Goal: Find specific page/section: Find specific page/section

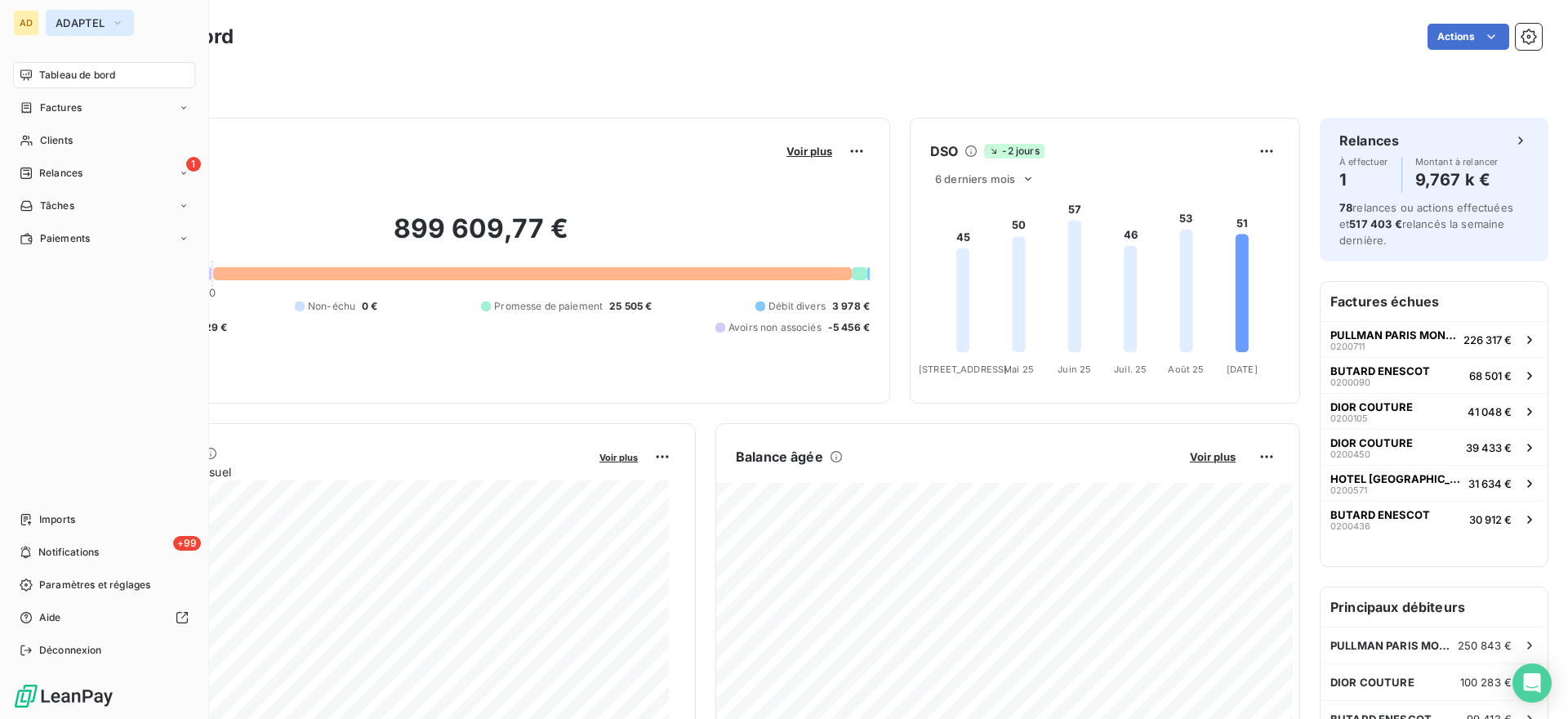
click at [102, 16] on span "ADAPTEL" at bounding box center [80, 23] width 49 height 13
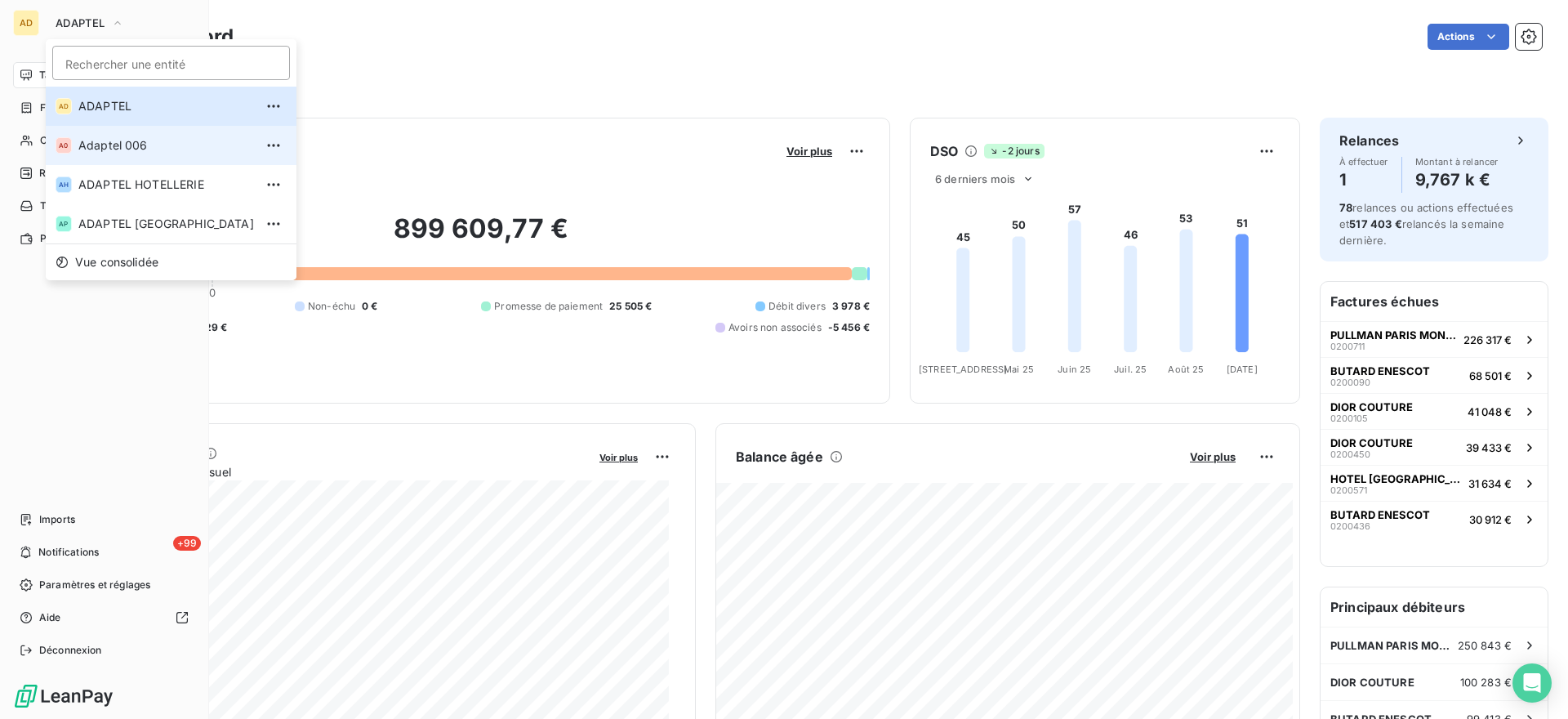
click at [123, 142] on span "Adaptel 006" at bounding box center [165, 145] width 176 height 16
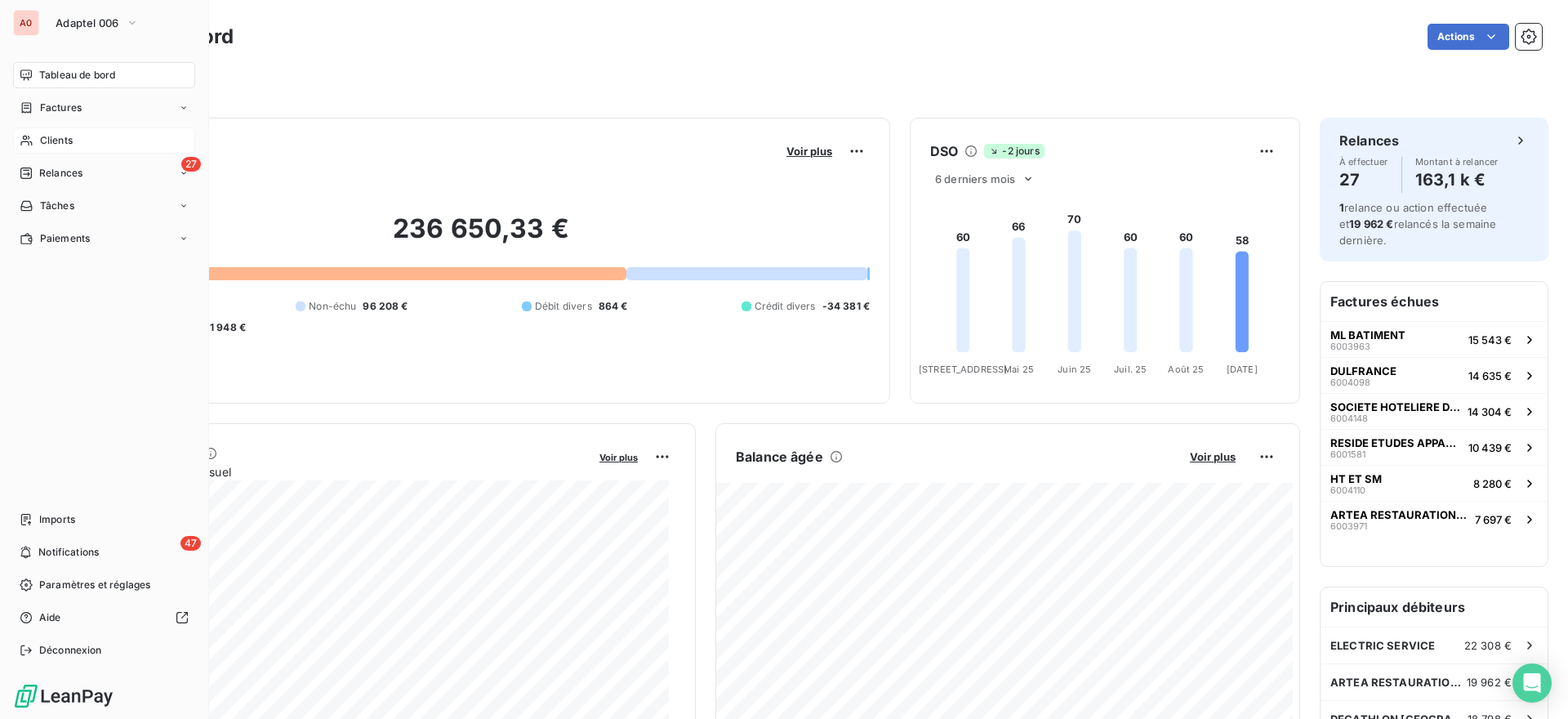
click at [49, 133] on span "Clients" at bounding box center [56, 141] width 33 height 15
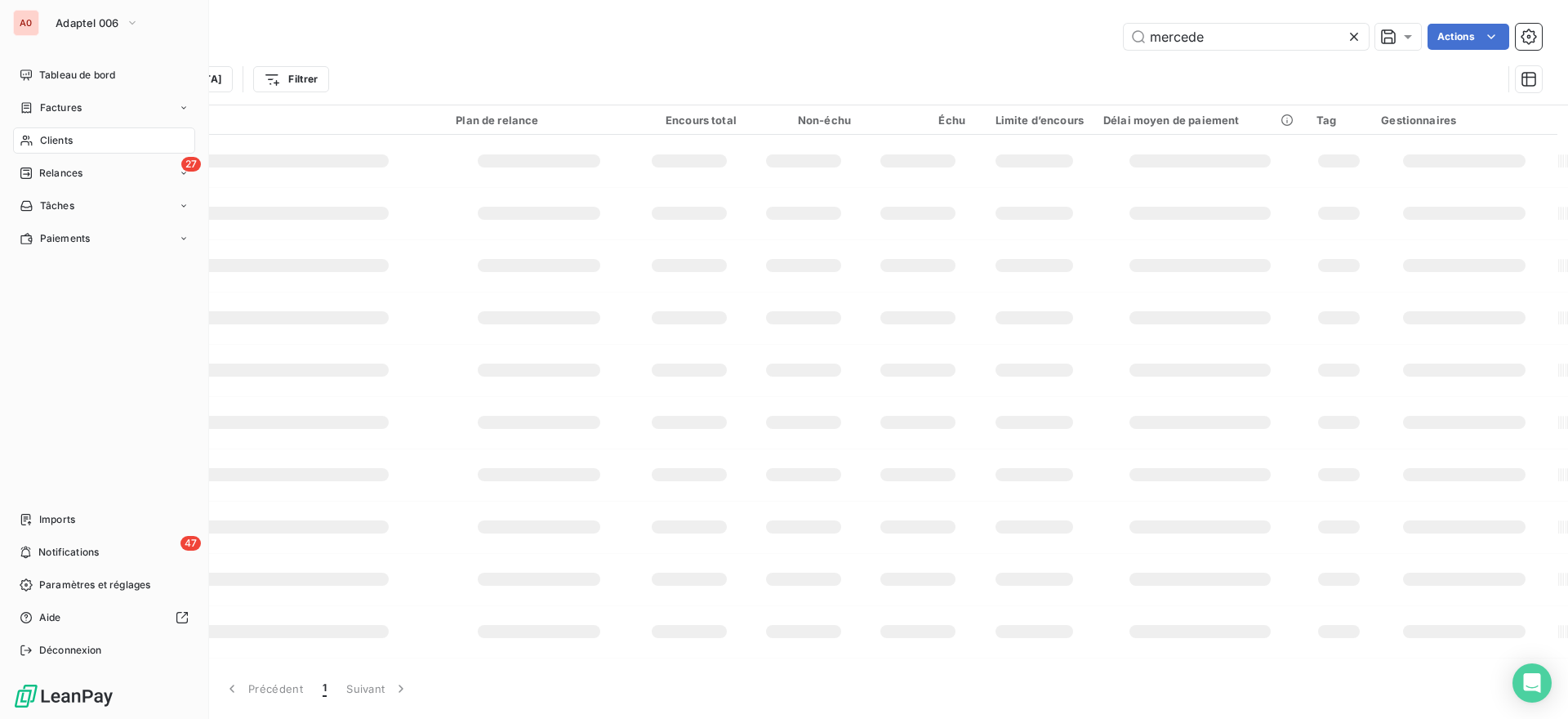
type input "grand"
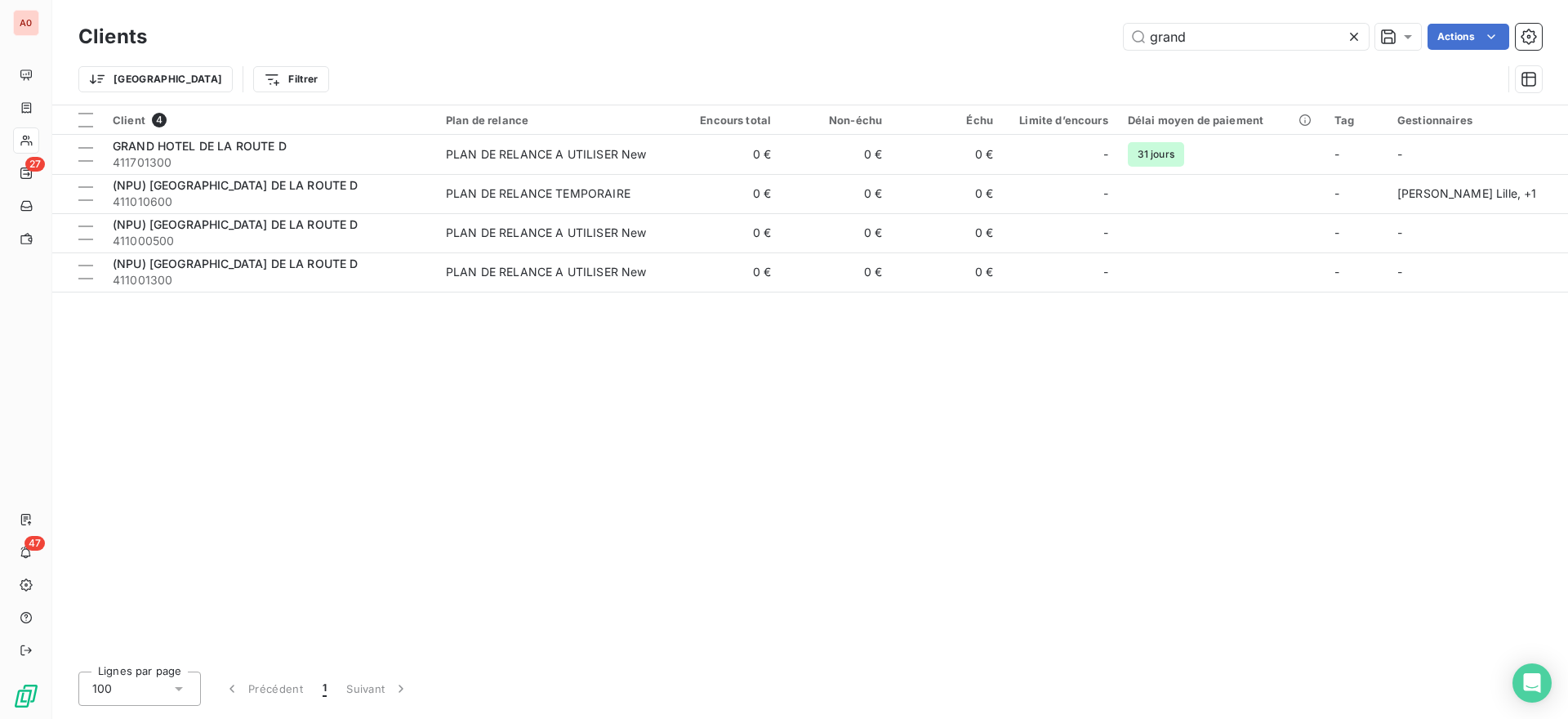
click at [1348, 36] on icon at bounding box center [1354, 36] width 16 height 16
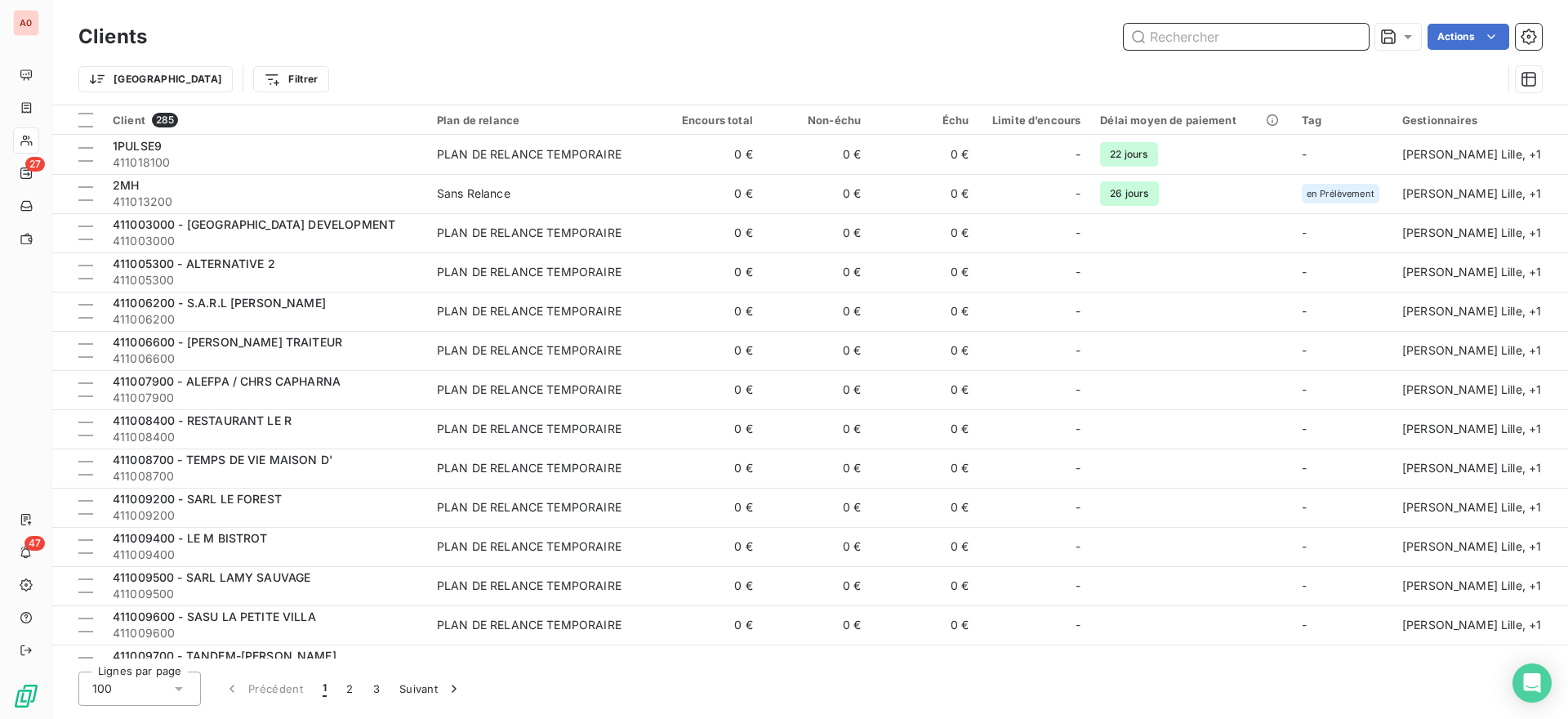
click at [1225, 30] on input "text" at bounding box center [1247, 37] width 245 height 26
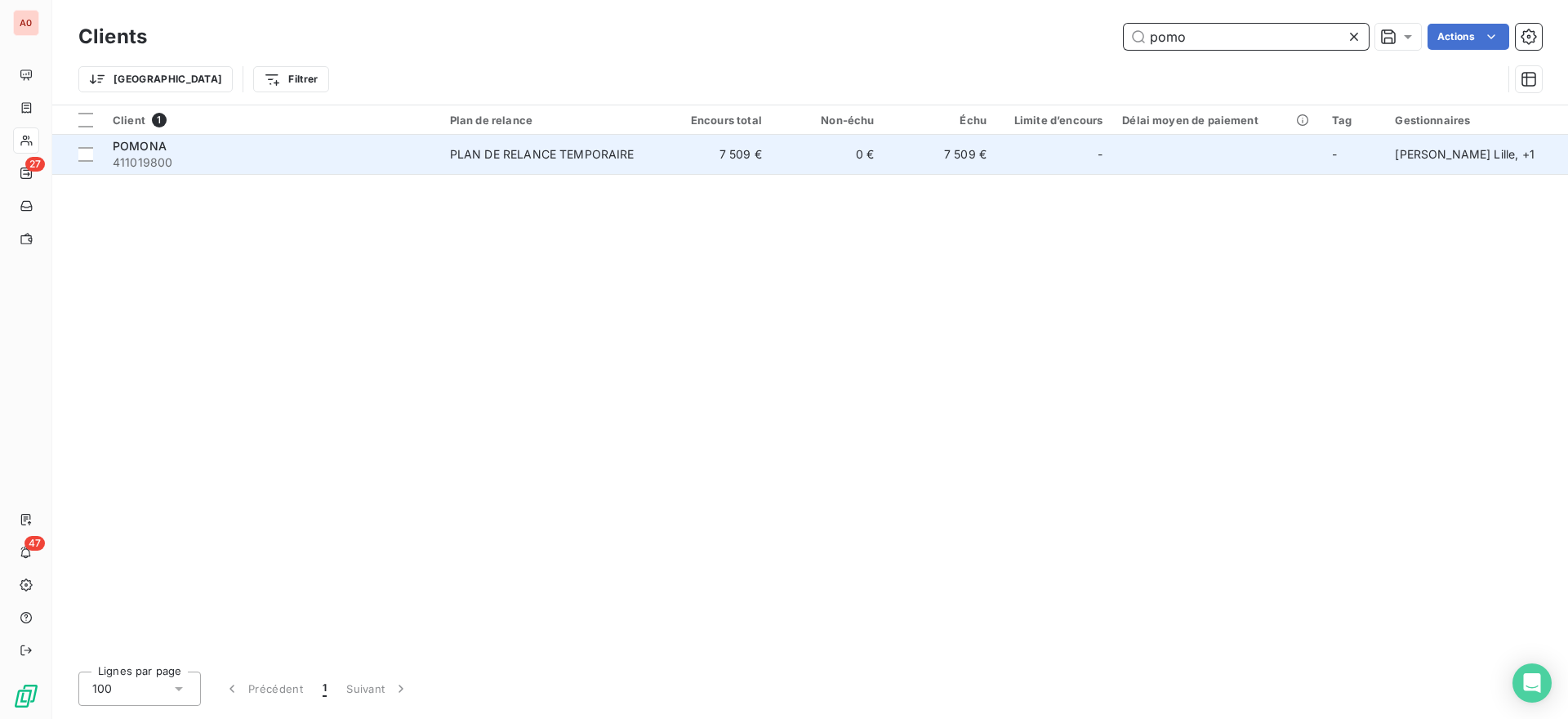
type input "pomo"
click at [458, 152] on div "PLAN DE RELANCE TEMPORAIRE" at bounding box center [542, 154] width 184 height 16
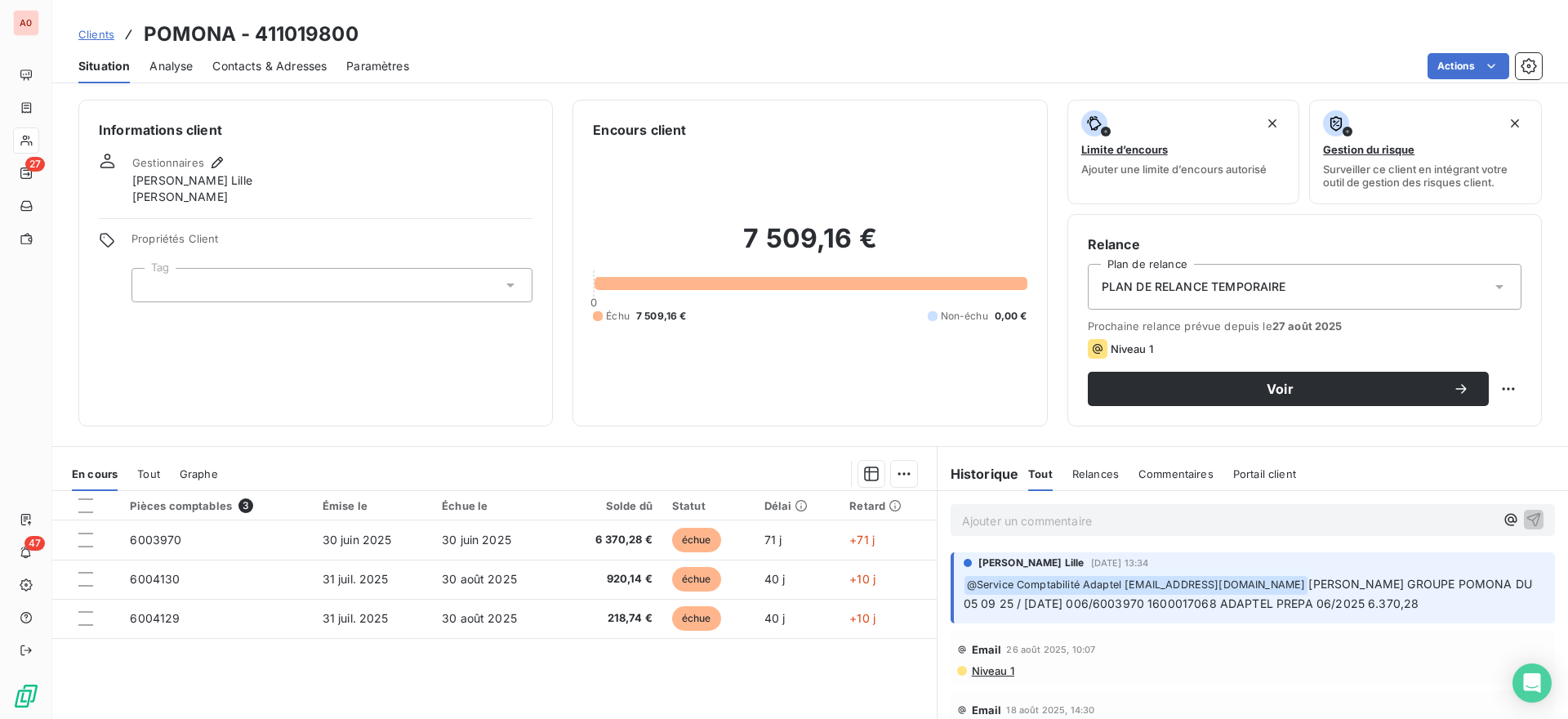
click at [97, 38] on span "Clients" at bounding box center [96, 35] width 36 height 13
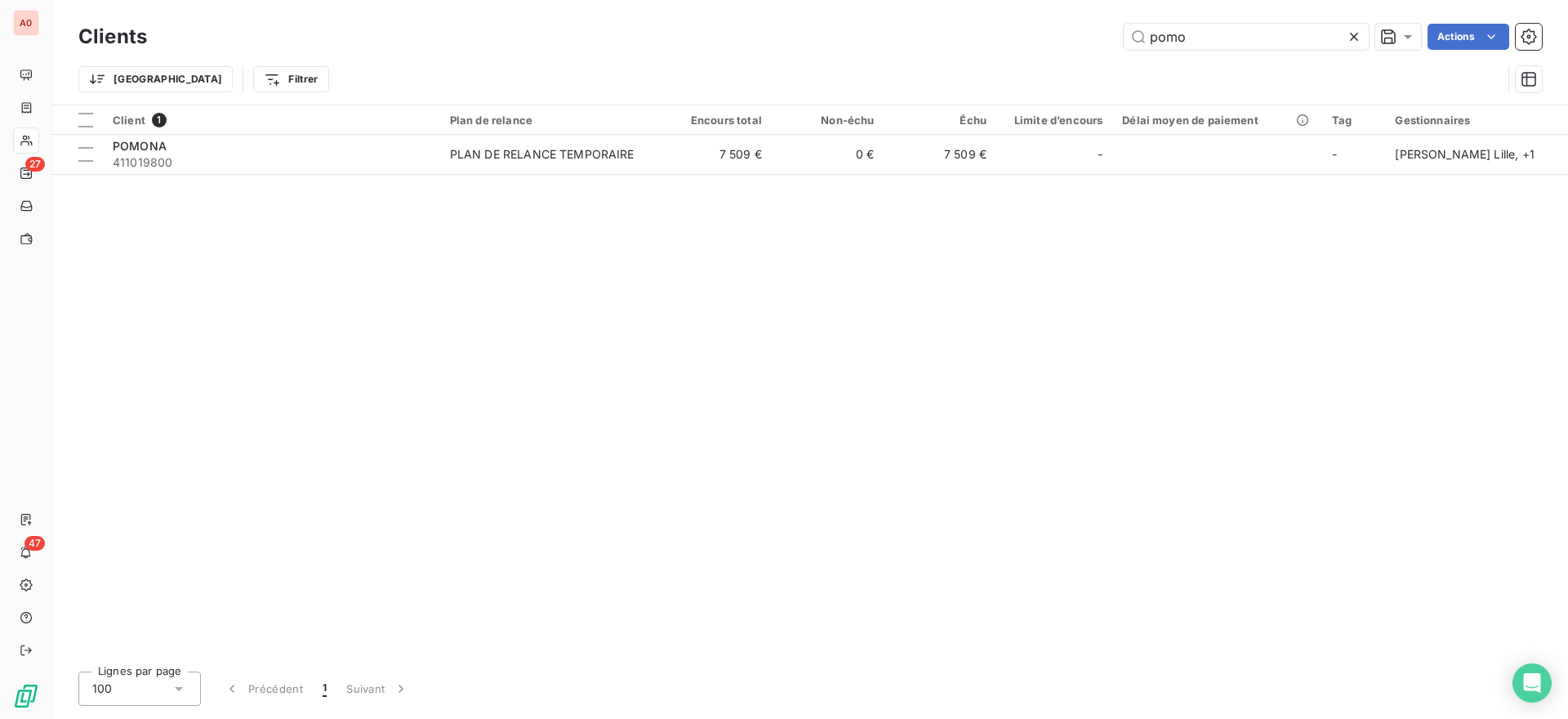
drag, startPoint x: 1211, startPoint y: 37, endPoint x: 886, endPoint y: 39, distance: 325.0
click at [886, 39] on div "pomo Actions" at bounding box center [854, 37] width 1375 height 26
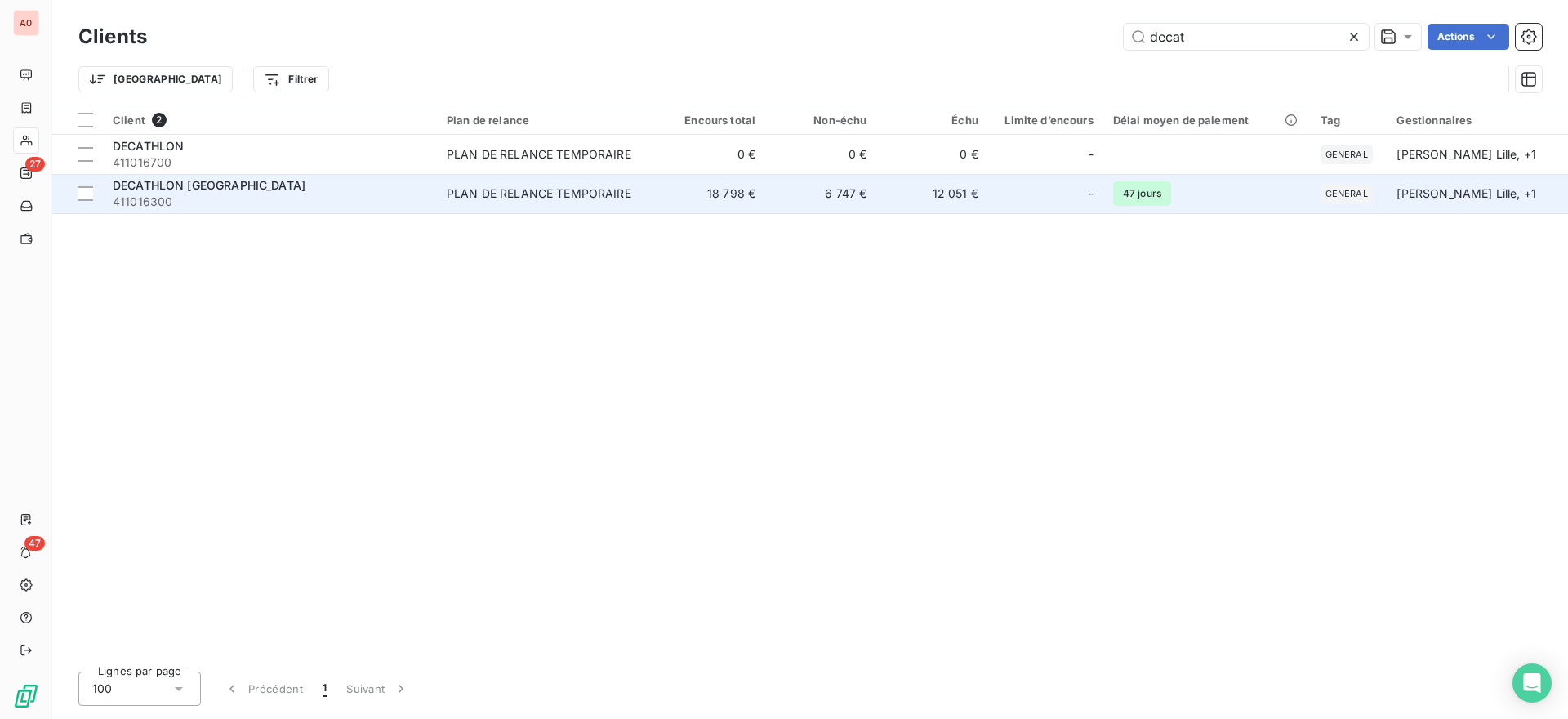
type input "decat"
click at [230, 200] on span "411016300" at bounding box center [270, 201] width 314 height 16
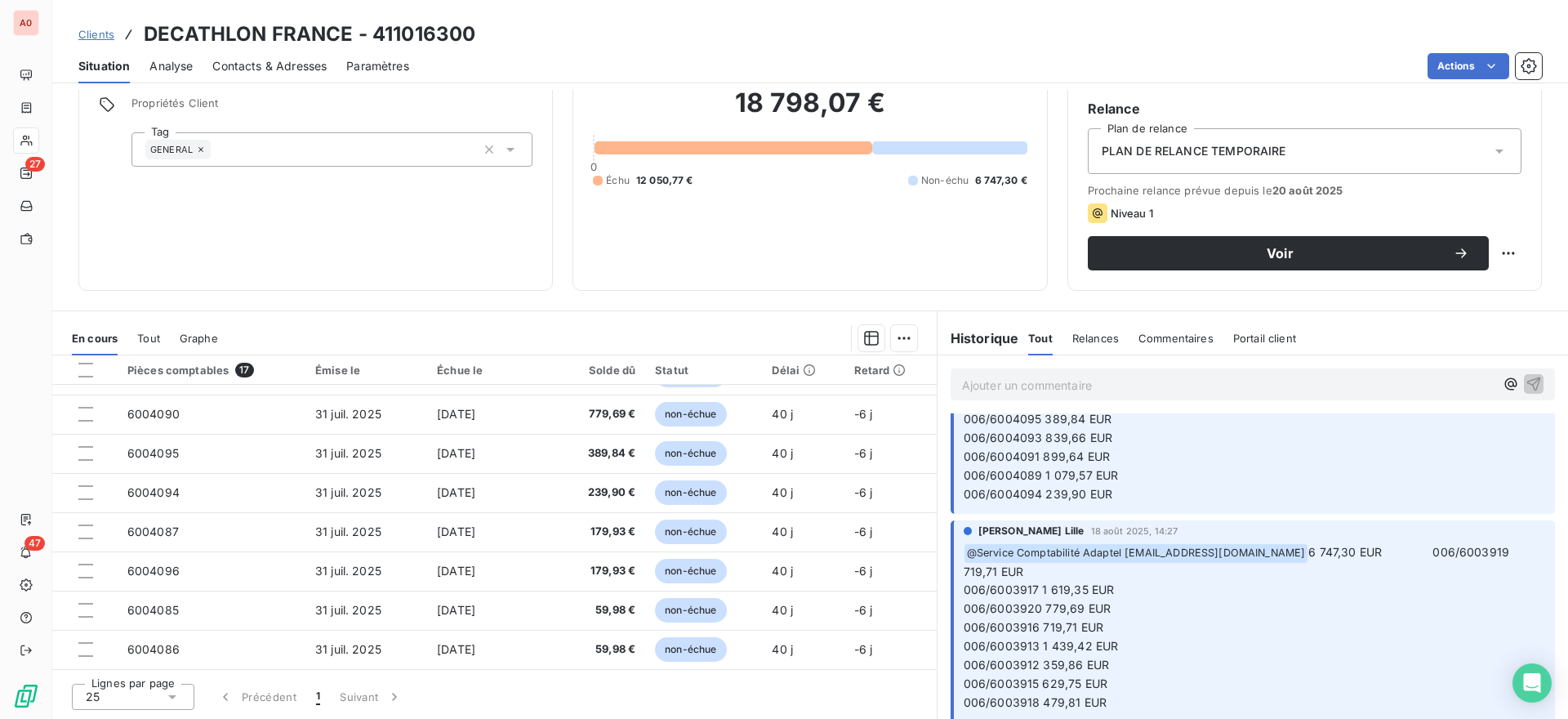
scroll to position [245, 0]
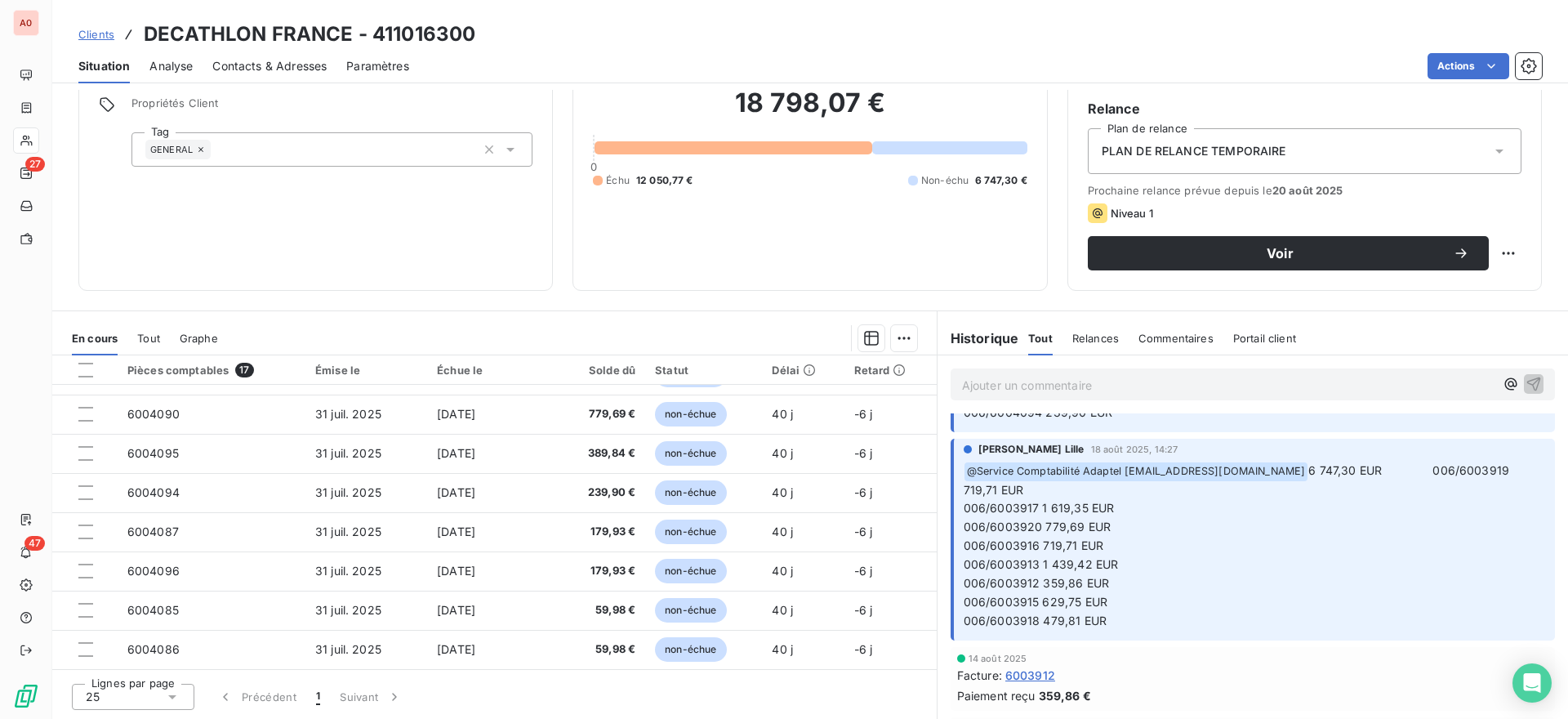
click at [431, 264] on div "Informations client Gestionnaires [PERSON_NAME] Lille [PERSON_NAME] Propriétés …" at bounding box center [315, 128] width 475 height 327
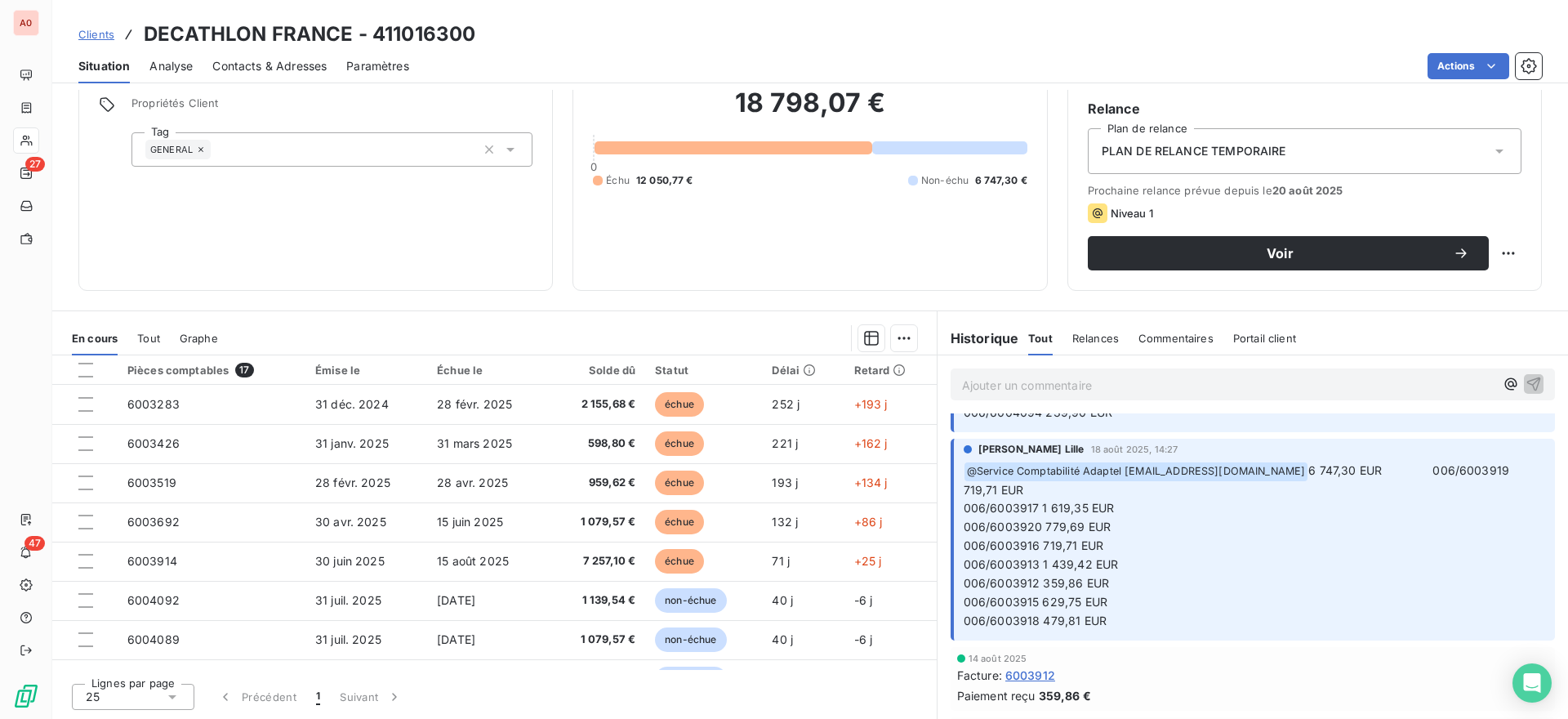
scroll to position [0, 0]
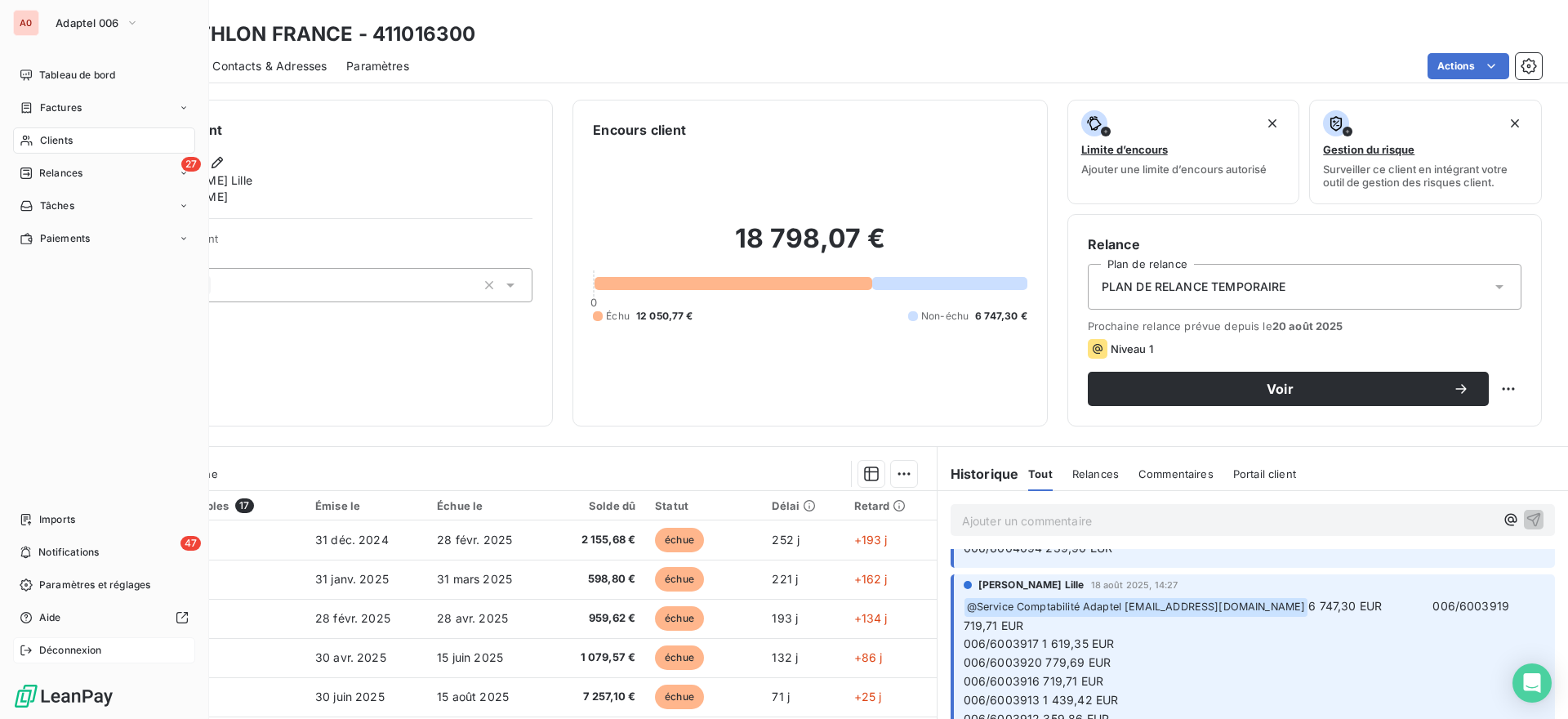
click at [88, 652] on span "Déconnexion" at bounding box center [71, 650] width 63 height 15
